Goal: Task Accomplishment & Management: Use online tool/utility

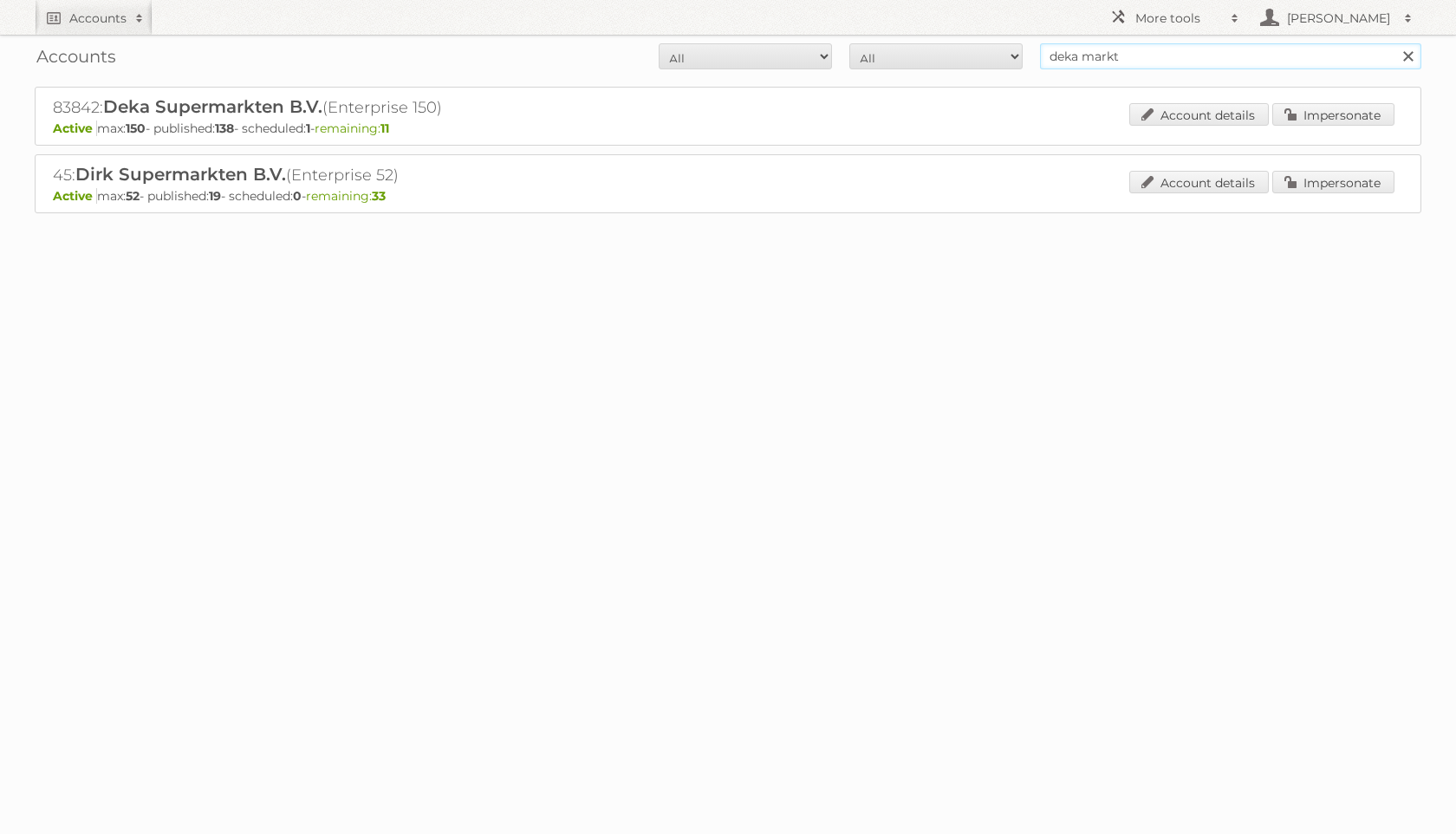
click at [1137, 62] on input "deka markt" at bounding box center [1230, 56] width 381 height 26
type input "butlon"
click at [1394, 43] on input "Search" at bounding box center [1407, 56] width 26 height 26
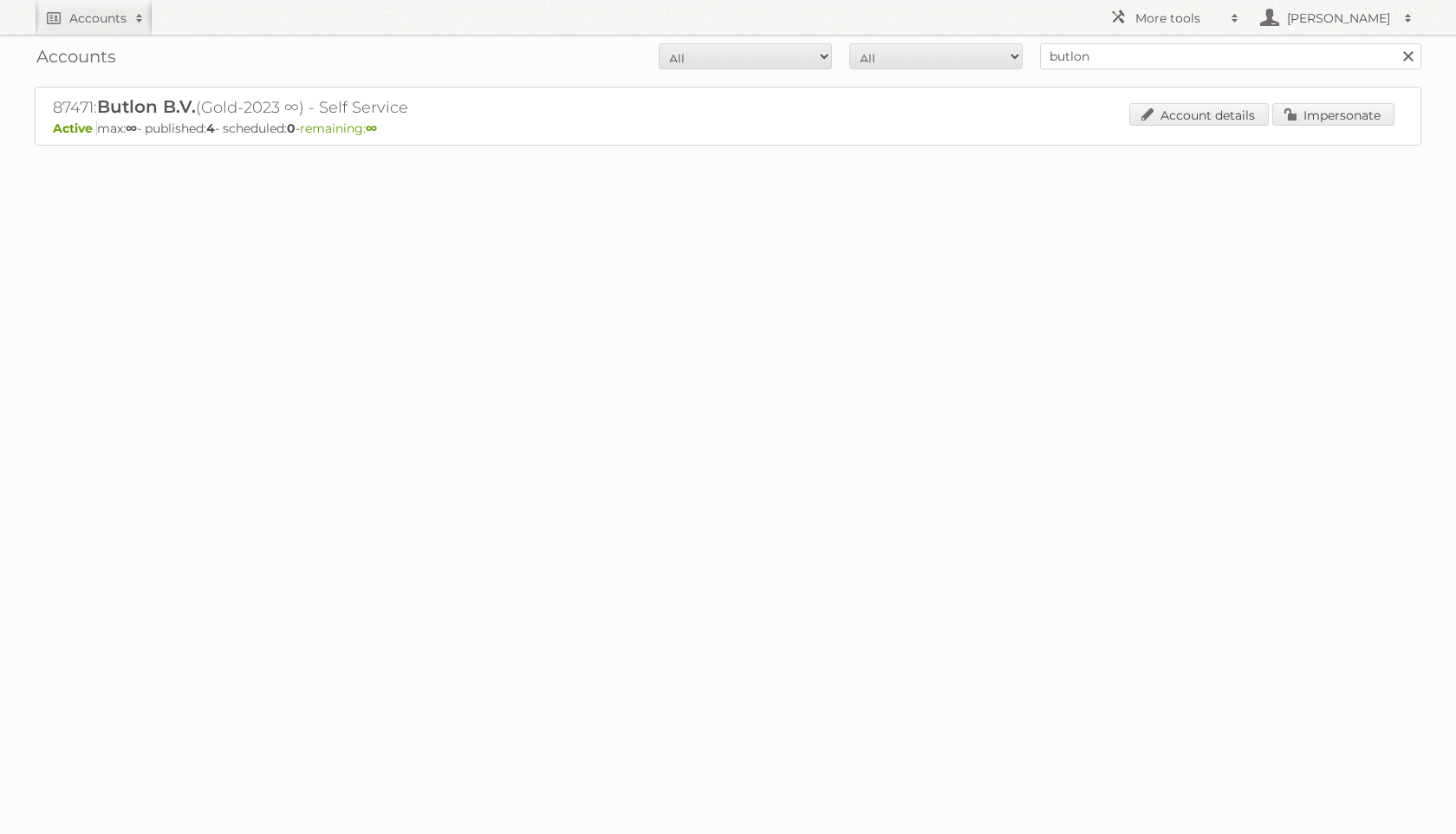
click at [1305, 126] on div "Account details Impersonate" at bounding box center [1262, 117] width 265 height 26
click at [1293, 113] on link "Impersonate" at bounding box center [1333, 115] width 123 height 23
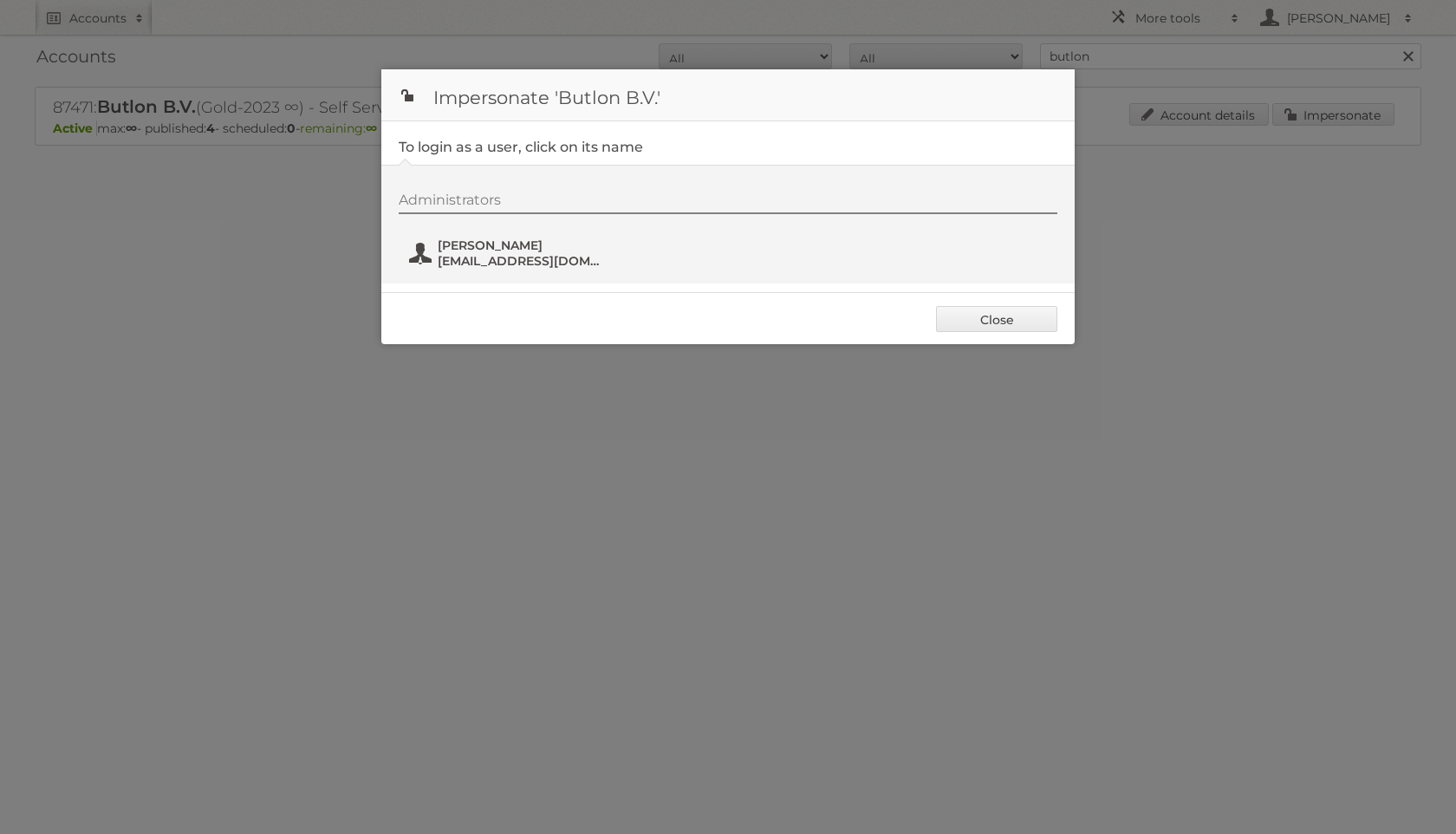
click at [551, 243] on span "[PERSON_NAME]" at bounding box center [522, 245] width 168 height 16
